Goal: Transaction & Acquisition: Purchase product/service

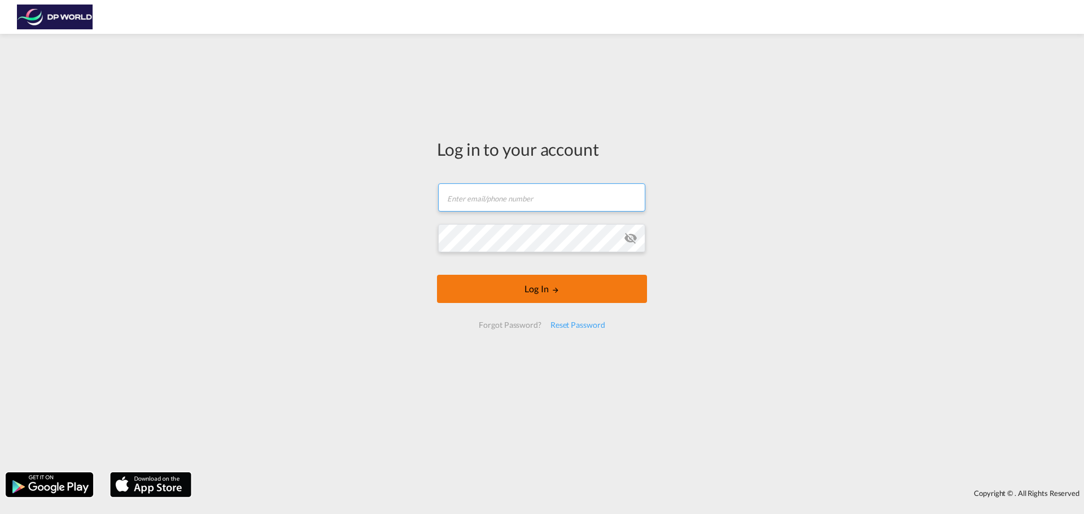
type input "eli.dolgansky@dpworld.com"
click at [576, 302] on button "Log In" at bounding box center [542, 289] width 210 height 28
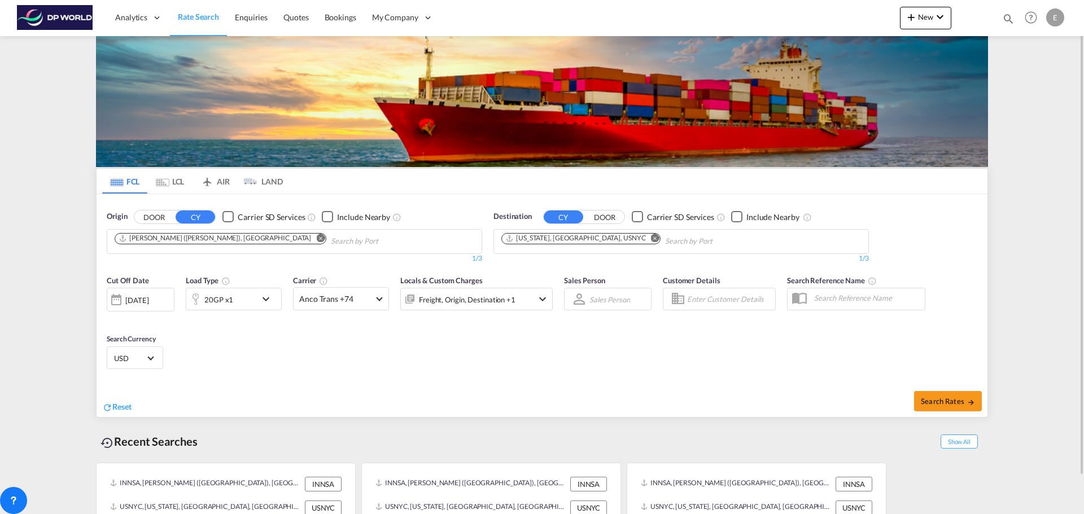
click at [316, 236] on md-icon "Remove" at bounding box center [320, 238] width 8 height 8
click at [651, 237] on md-icon "Remove" at bounding box center [655, 238] width 8 height 8
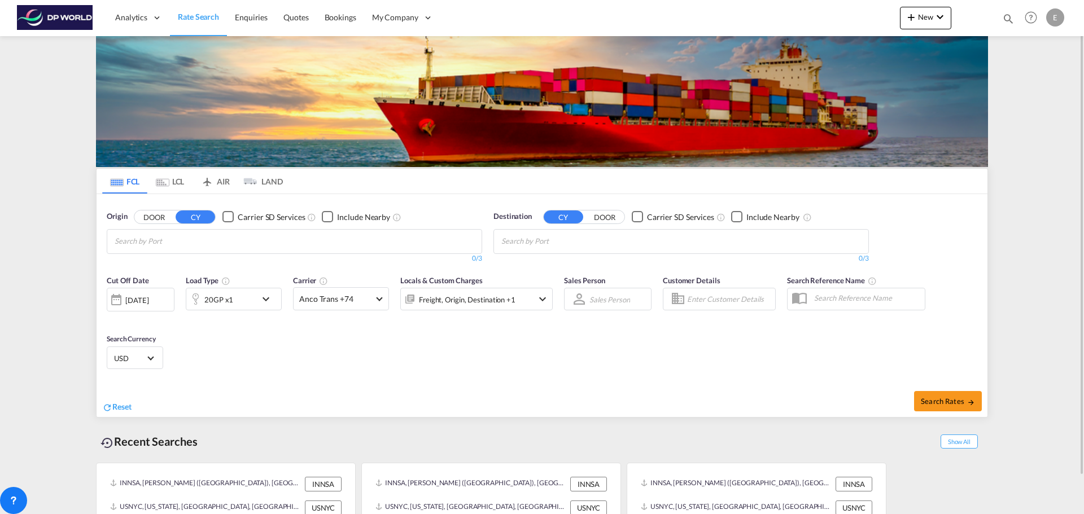
click at [322, 238] on body "Analytics Reports Dashboard Rate Search Enquiries Quotes Bookings" at bounding box center [542, 257] width 1084 height 514
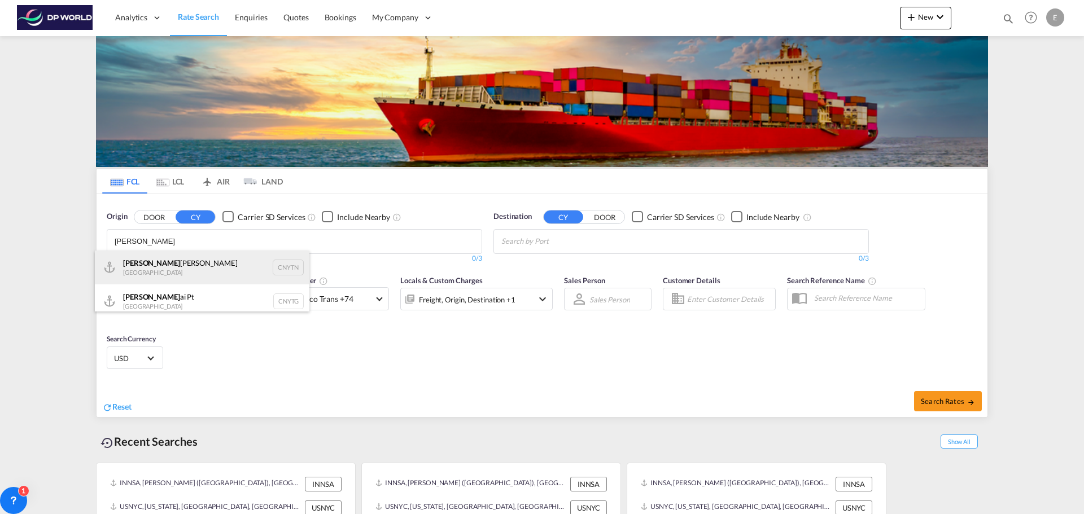
type input "yant"
click at [205, 268] on div "Yant ian Pt China CNYTN" at bounding box center [202, 268] width 214 height 34
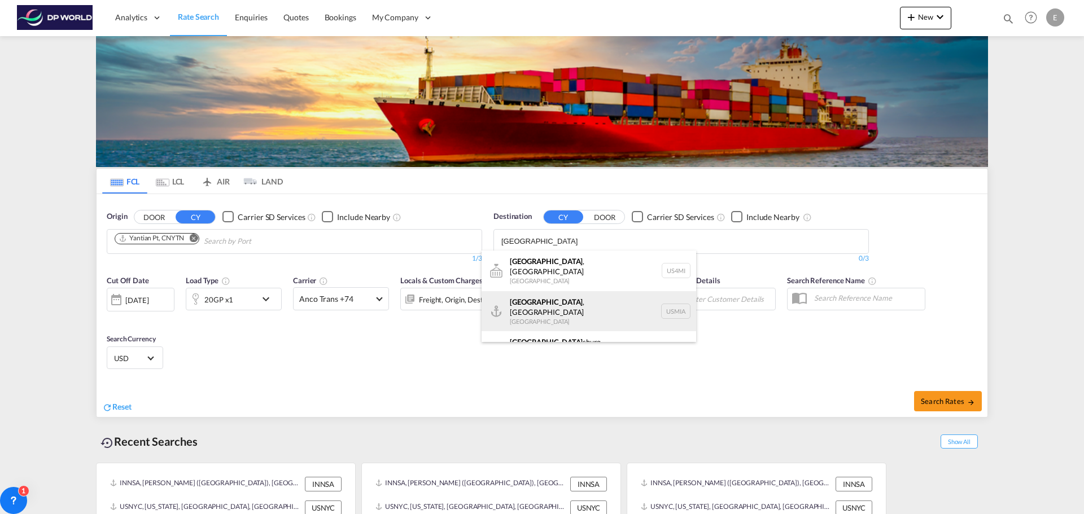
type input "miami"
click at [546, 301] on div "Miami , FL United States USMIA" at bounding box center [588, 311] width 214 height 41
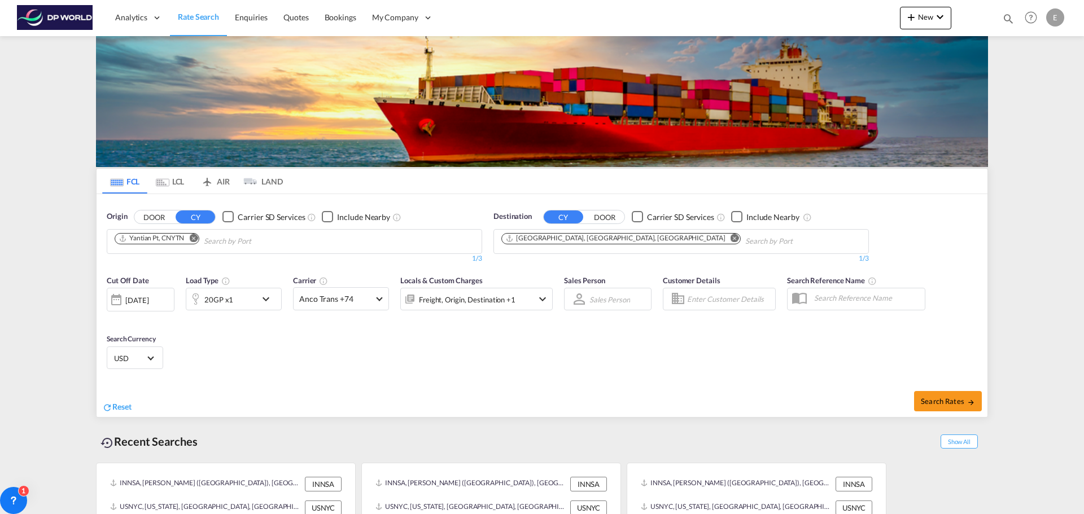
click at [270, 297] on md-icon "icon-chevron-down" at bounding box center [268, 299] width 19 height 14
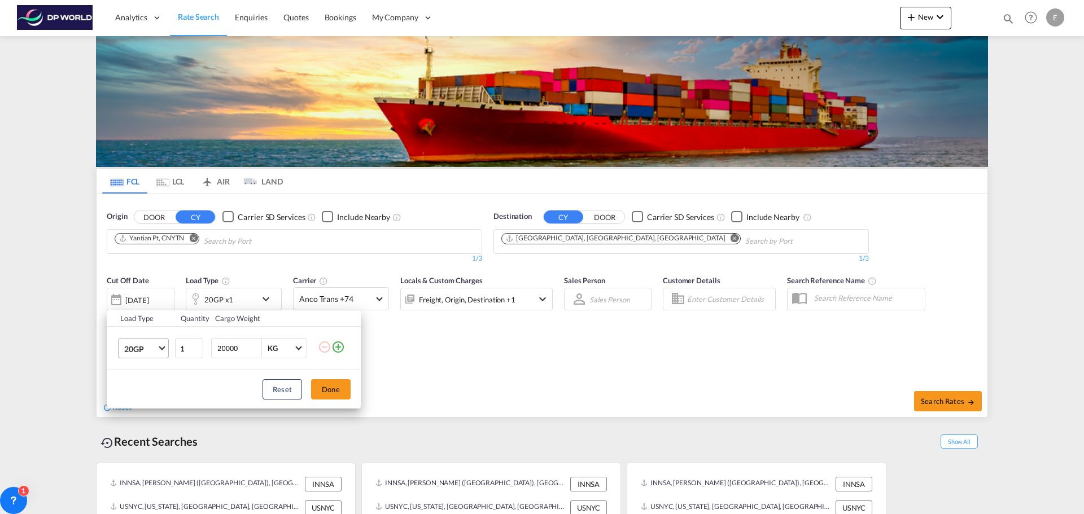
click at [161, 349] on span "Choose: \a20GP" at bounding box center [162, 347] width 6 height 6
click at [147, 407] on md-option "40HC" at bounding box center [153, 402] width 77 height 27
click at [336, 390] on button "Done" at bounding box center [331, 389] width 40 height 20
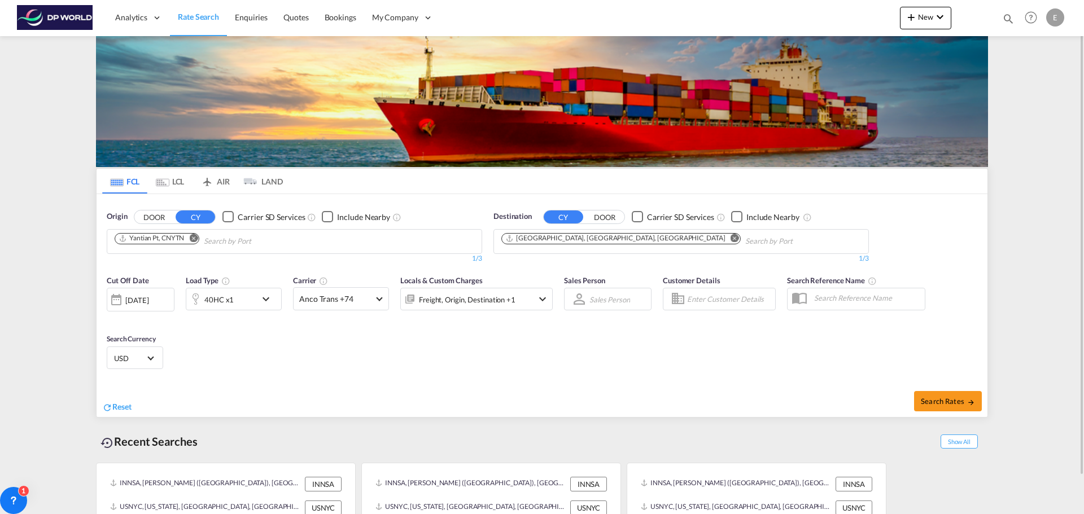
click at [148, 300] on div "26 Aug 2025" at bounding box center [136, 300] width 23 height 10
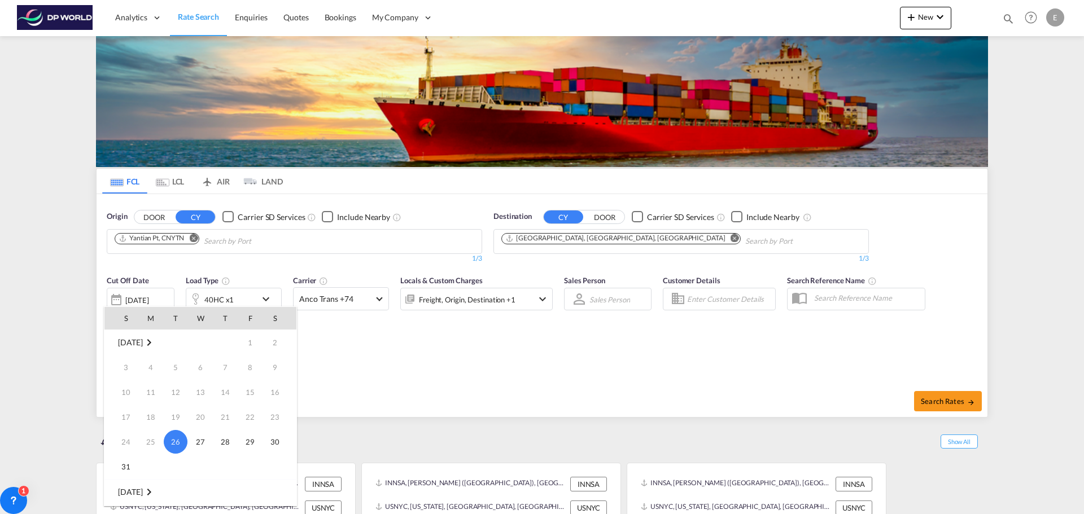
click at [343, 346] on div at bounding box center [542, 257] width 1084 height 514
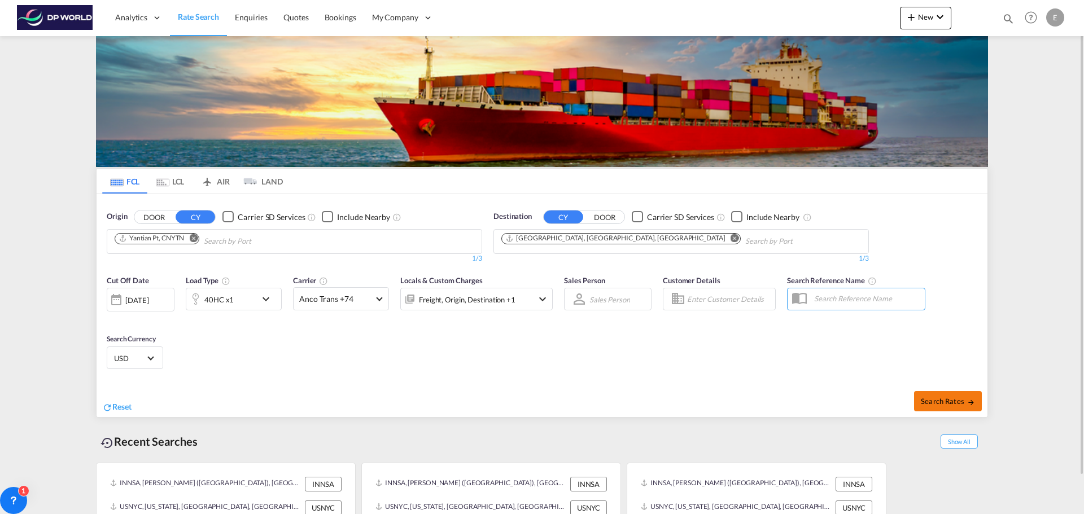
click at [946, 402] on span "Search Rates" at bounding box center [948, 401] width 54 height 9
type input "CNYTN to USMIA / 26 Aug 2025"
